Goal: Find specific page/section: Find specific page/section

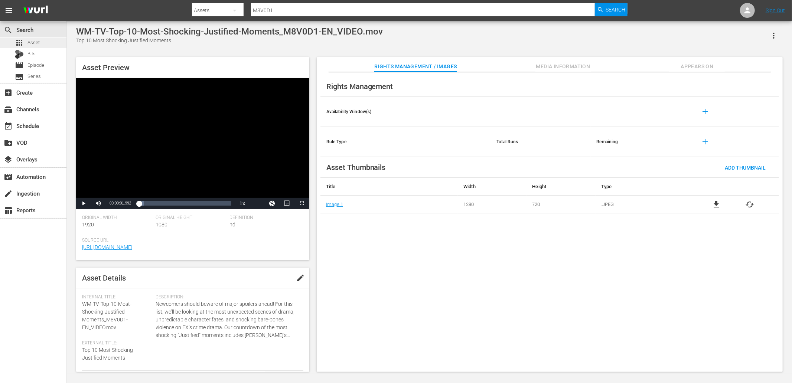
click at [44, 39] on div "apps Asset" at bounding box center [33, 42] width 66 height 10
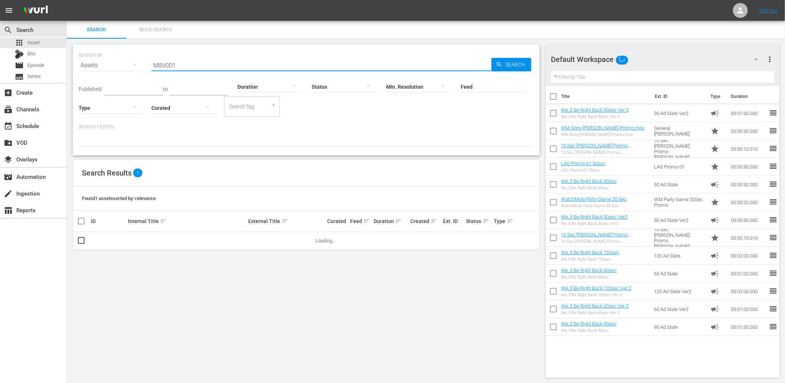
drag, startPoint x: 189, startPoint y: 63, endPoint x: 136, endPoint y: 69, distance: 53.8
click at [136, 69] on div "SEARCH BY Search By Assets Search ID, Title, Description, Keywords, or Category…" at bounding box center [306, 61] width 455 height 27
paste input "WM-Pop-Top-10-Facts-About-ISRO_X3V4V7-EN"
type input "X3V4V7"
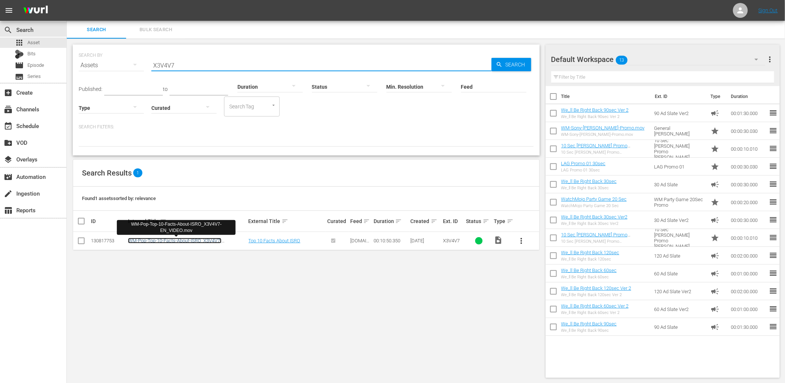
click at [188, 242] on link "WM-Pop-Top-10-Facts-About-ISRO_X3V4V7-EN_VIDEO.mov" at bounding box center [175, 243] width 94 height 11
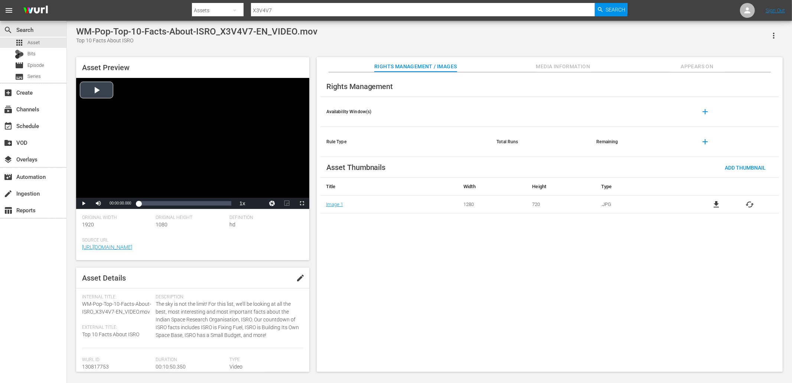
click at [138, 126] on div "Video Player" at bounding box center [192, 138] width 233 height 120
click at [404, 235] on div "Rights Management Availability Window(s) add Rule Type Total Runs Remaining add…" at bounding box center [550, 222] width 466 height 300
click at [181, 125] on div "Video Player" at bounding box center [192, 138] width 233 height 120
drag, startPoint x: 283, startPoint y: 9, endPoint x: 203, endPoint y: 13, distance: 80.6
click at [203, 13] on div "Search By Assets Search ID, Title, Description, Keywords, or Category X3V4V7 Se…" at bounding box center [409, 10] width 435 height 18
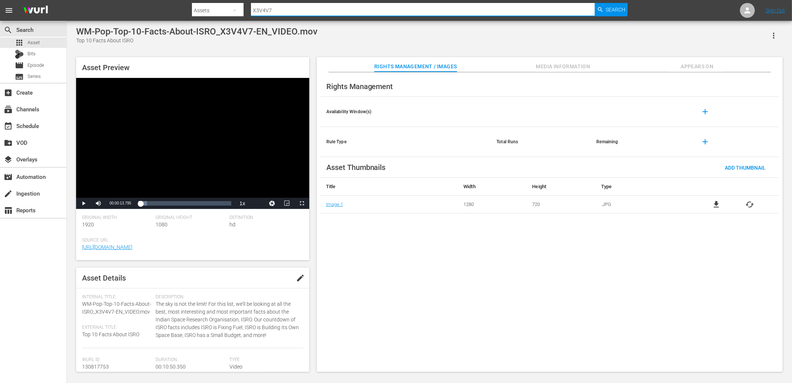
paste input "WM-TV-Top-10-Times-[PERSON_NAME]-Got-What-He-Deserved_U3O8S5-EN"
type input "U3O8S5"
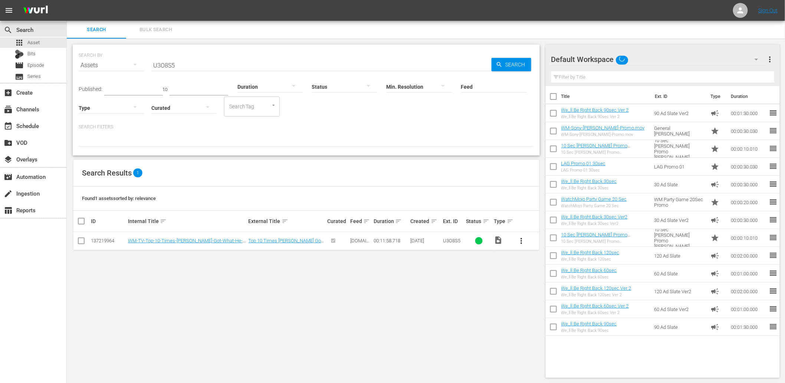
click at [201, 244] on td "WM-TV-Top-10-Times-[PERSON_NAME]-Got-What-He-Deserved_U3O8S5-EN_VIDEO.mov" at bounding box center [187, 241] width 121 height 18
click at [201, 243] on link "WM-TV-Top-10-Times-[PERSON_NAME]-Got-What-He-Deserved_U3O8S5-EN_VIDEO.mov" at bounding box center [185, 243] width 115 height 11
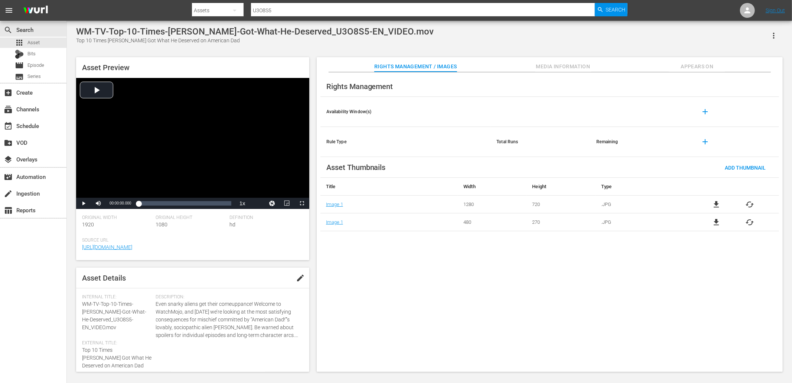
click at [470, 277] on div "Rights Management Availability Window(s) add Rule Type Total Runs Remaining add…" at bounding box center [550, 222] width 466 height 300
